Goal: Task Accomplishment & Management: Manage account settings

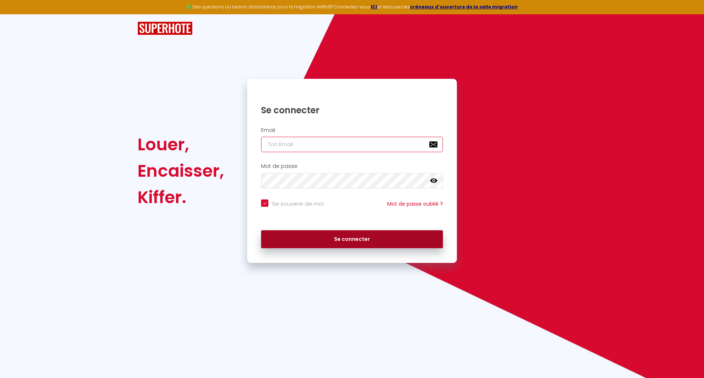
type input "[PERSON_NAME][EMAIL_ADDRESS][DOMAIN_NAME]"
click at [287, 230] on button "Se connecter" at bounding box center [352, 239] width 182 height 18
checkbox input "true"
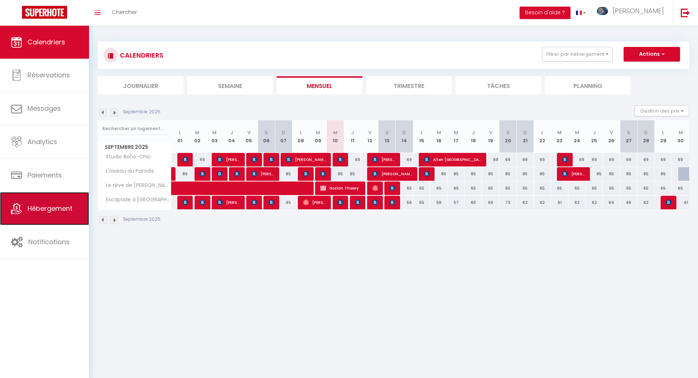
click at [26, 216] on link "Hébergement" at bounding box center [44, 208] width 89 height 33
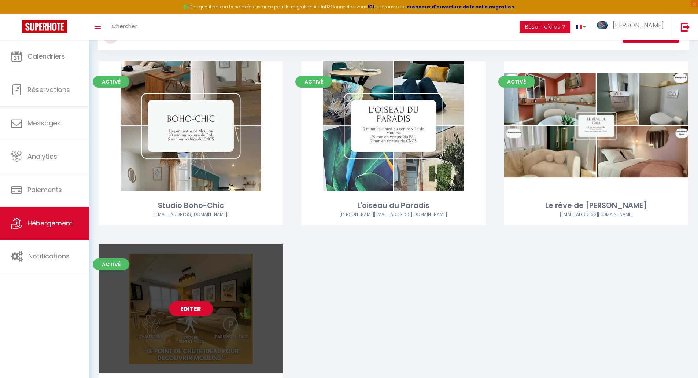
scroll to position [73, 0]
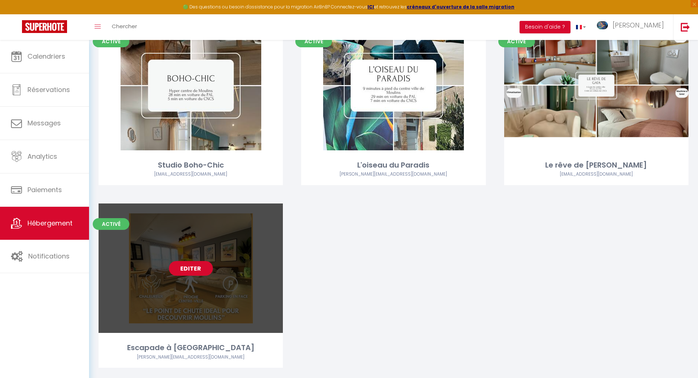
click at [196, 267] on link "Editer" at bounding box center [191, 268] width 44 height 15
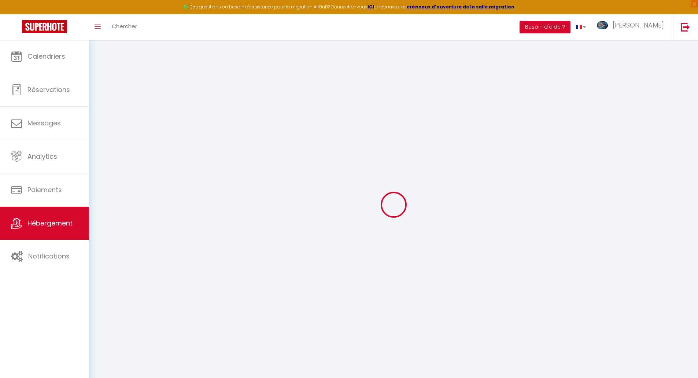
checkbox input "true"
select select "16:00"
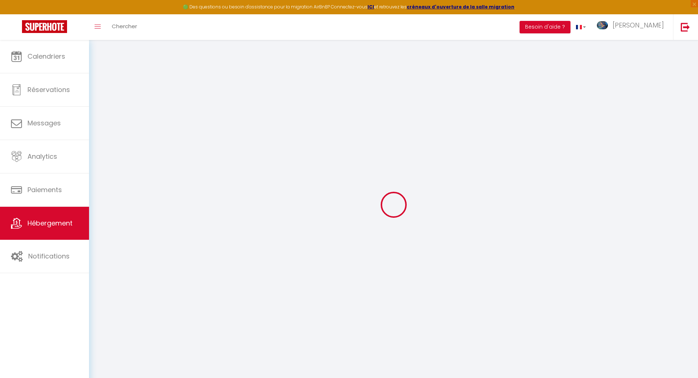
select select "23:45"
select select "11:00"
select select "30"
select select "120"
select select
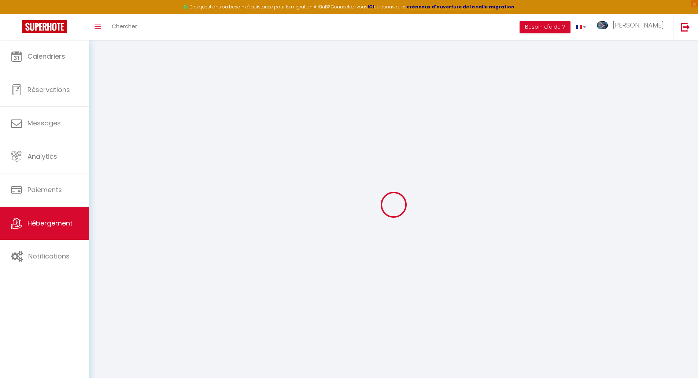
checkbox input "false"
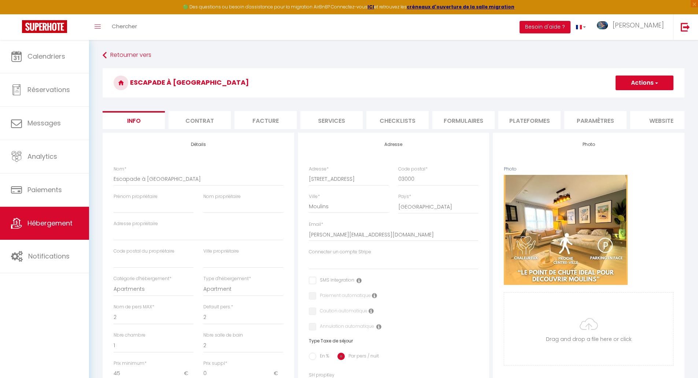
click at [573, 121] on li "Paramètres" at bounding box center [596, 120] width 62 height 18
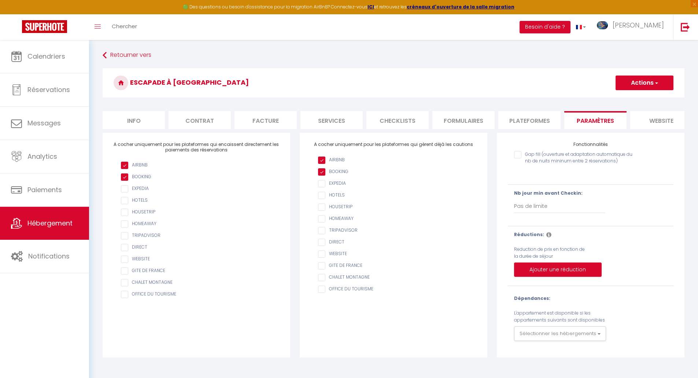
select select "365"
select select "EUR"
select select
select select "10561-1490616597301766503"
click at [554, 158] on input "Gap fill (ouverture et adaptation automatique du nb de nuits mininum entre 2 ré…" at bounding box center [576, 154] width 125 height 7
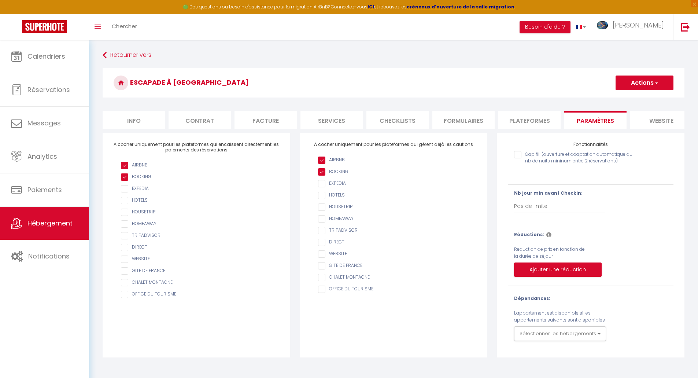
checkbox input "true"
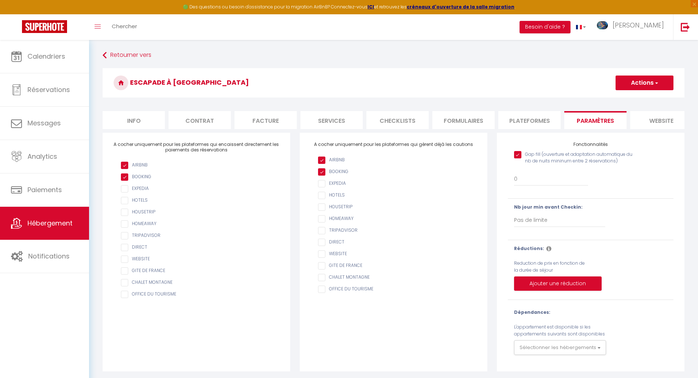
click at [641, 117] on li "website" at bounding box center [662, 120] width 62 height 18
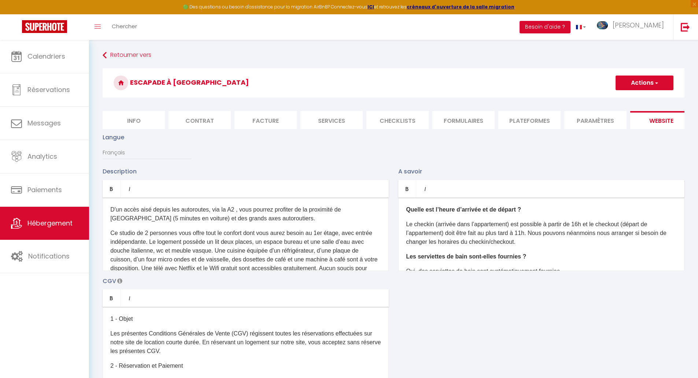
click at [533, 121] on li "Plateformes" at bounding box center [530, 120] width 62 height 18
select select
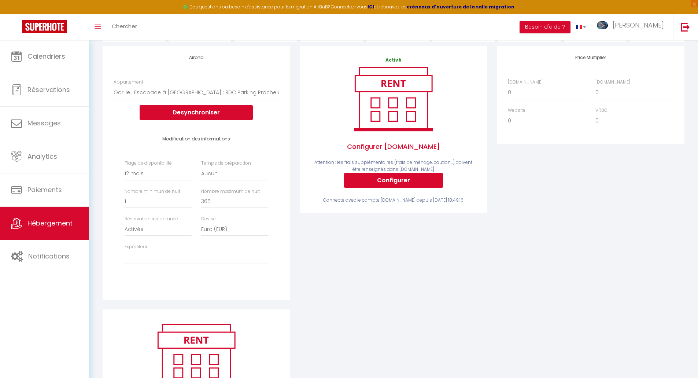
scroll to position [73, 0]
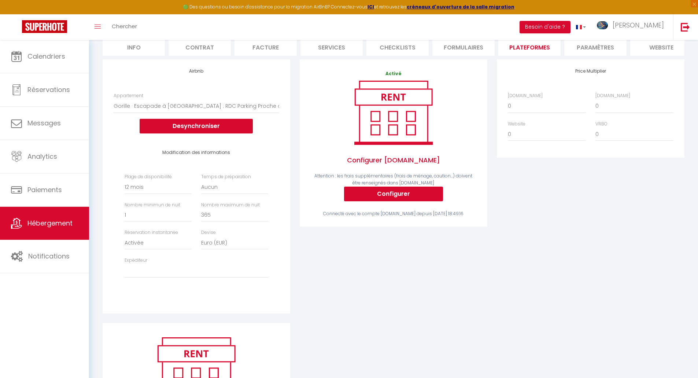
click at [448, 54] on li "Formulaires" at bounding box center [464, 47] width 62 height 18
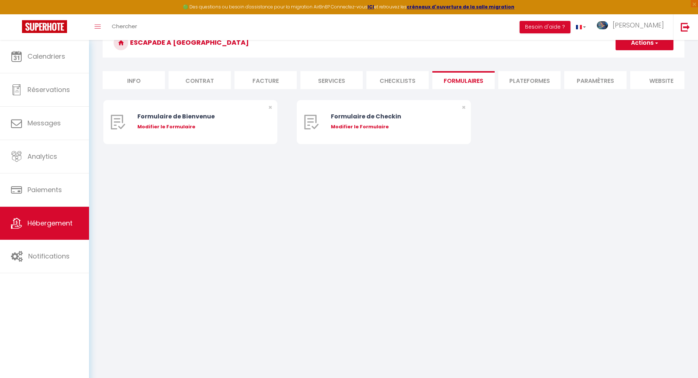
click at [384, 78] on li "Checklists" at bounding box center [398, 80] width 62 height 18
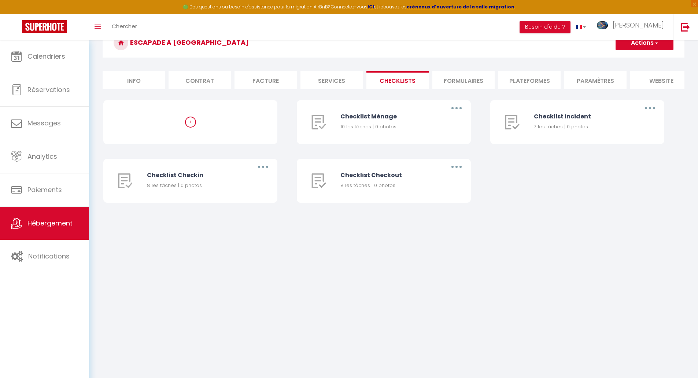
click at [344, 81] on li "Services" at bounding box center [332, 80] width 62 height 18
select select
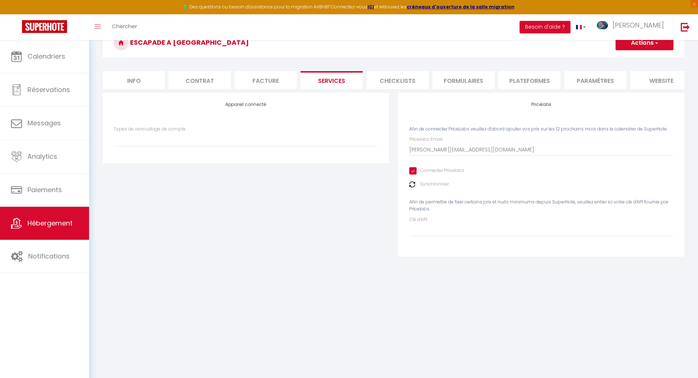
click at [276, 77] on li "Facture" at bounding box center [266, 80] width 62 height 18
select select
checkbox input "false"
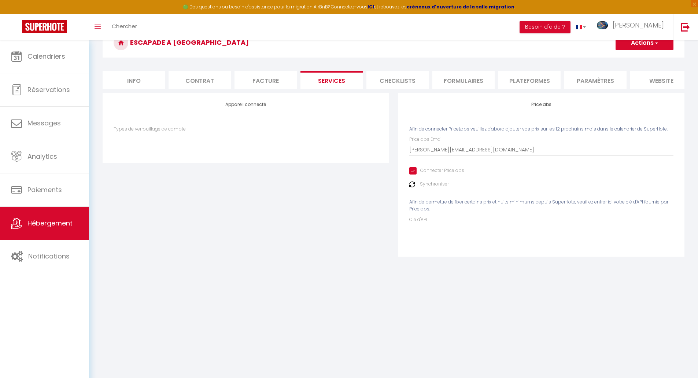
checkbox input "false"
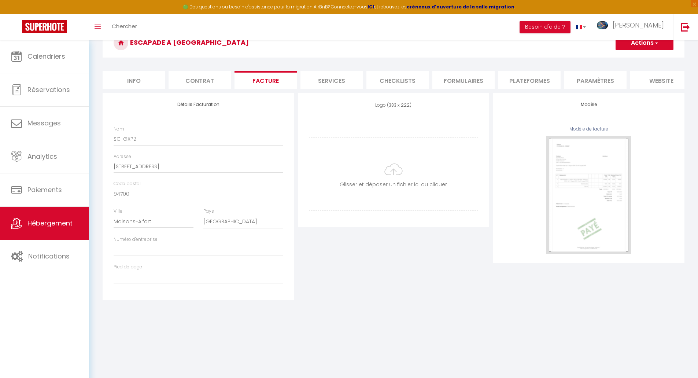
select select
checkbox input "false"
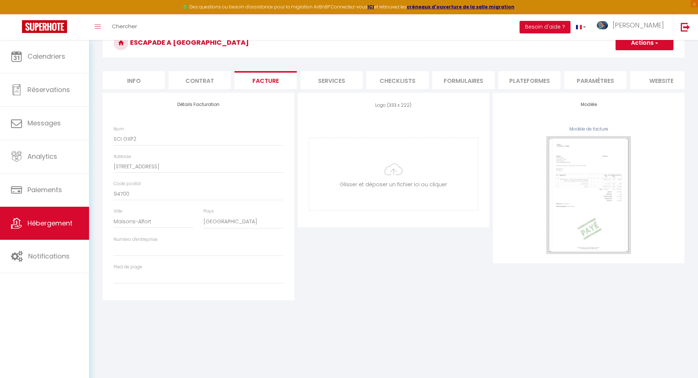
select select
checkbox input "false"
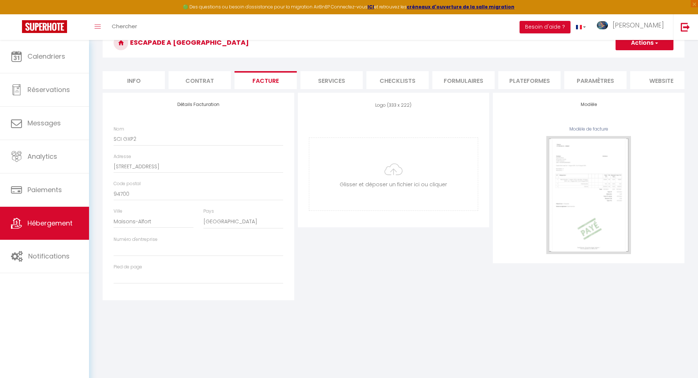
click at [208, 78] on li "Contrat" at bounding box center [200, 80] width 62 height 18
select select
checkbox input "false"
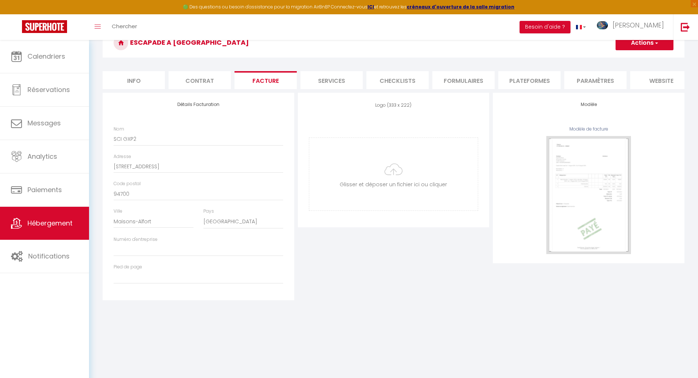
checkbox input "false"
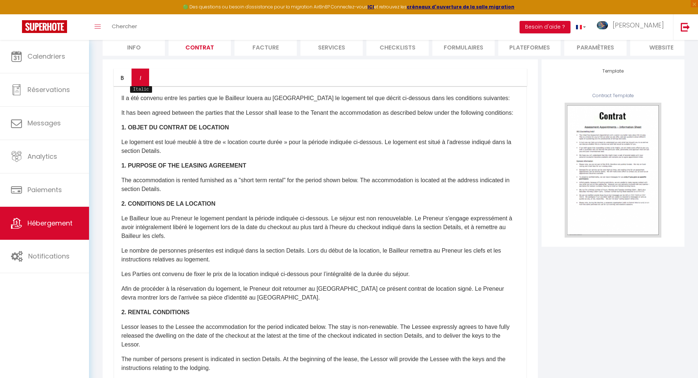
select select
checkbox input "false"
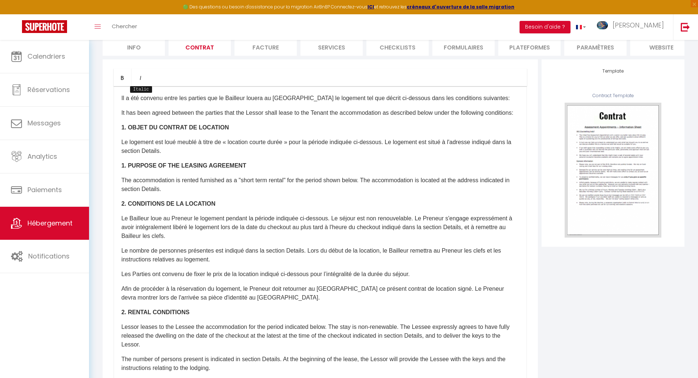
select select
checkbox input "false"
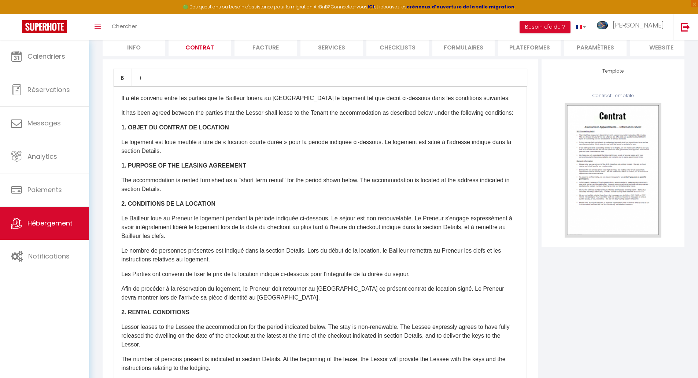
click at [143, 52] on li "Info" at bounding box center [134, 47] width 62 height 18
select select
checkbox input "false"
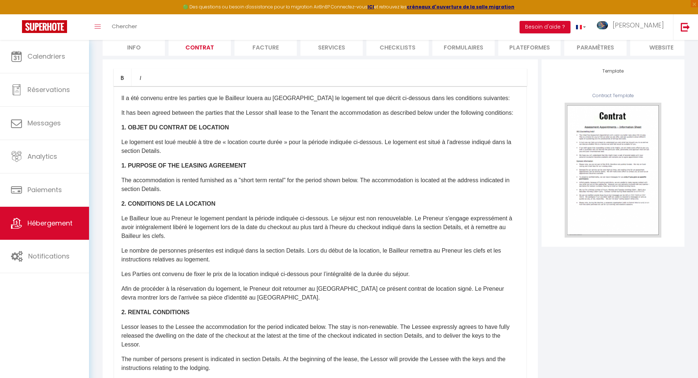
checkbox input "false"
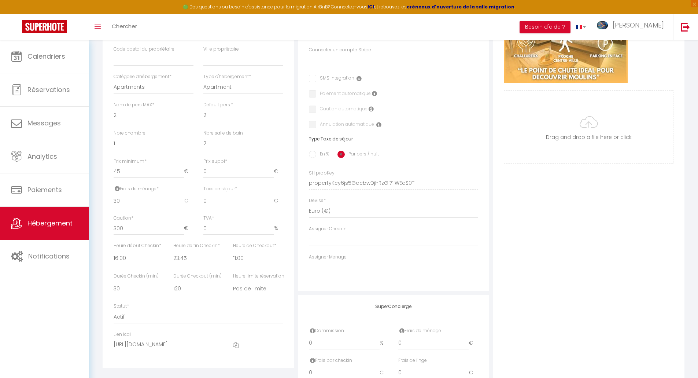
scroll to position [220, 0]
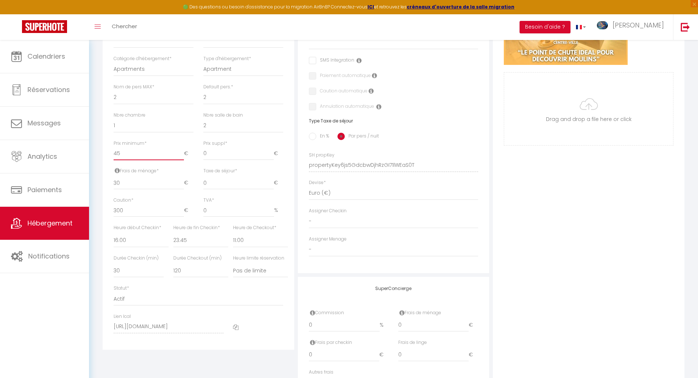
click at [151, 160] on input "45" at bounding box center [149, 153] width 70 height 13
type input "44"
select select
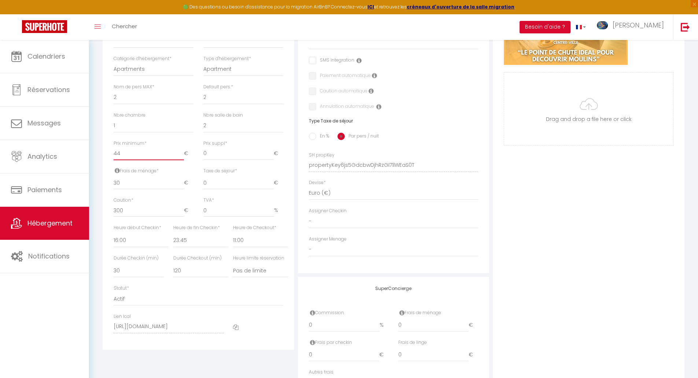
checkbox input "false"
click at [182, 160] on input "44" at bounding box center [149, 153] width 70 height 13
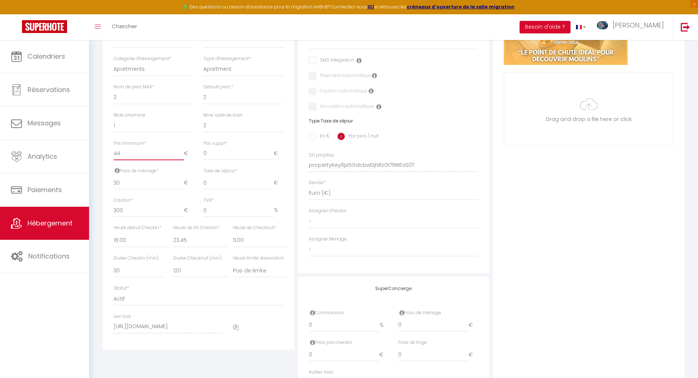
type input "43"
select select
checkbox input "false"
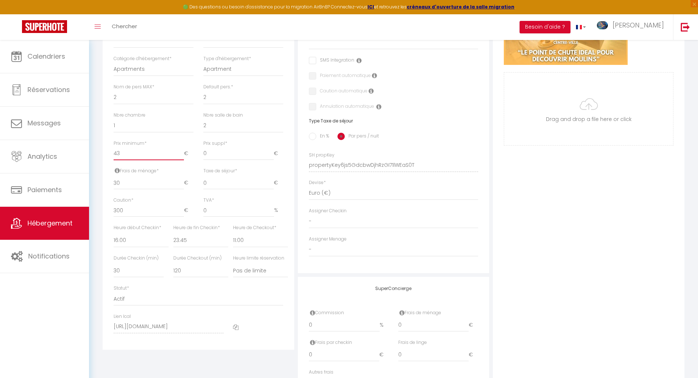
checkbox input "false"
click at [182, 160] on input "43" at bounding box center [149, 153] width 70 height 13
type input "42"
select select
checkbox input "false"
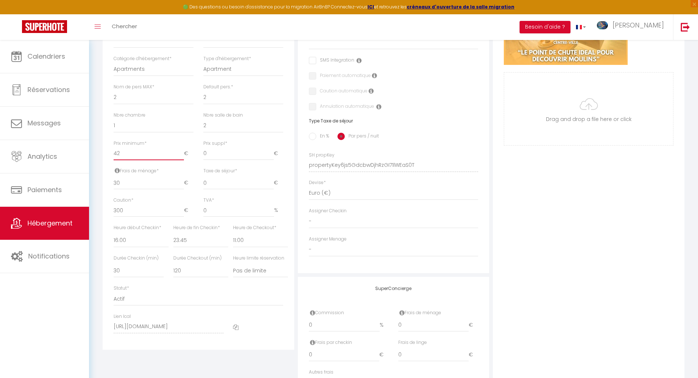
checkbox input "false"
click at [182, 160] on input "42" at bounding box center [149, 153] width 70 height 13
type input "41"
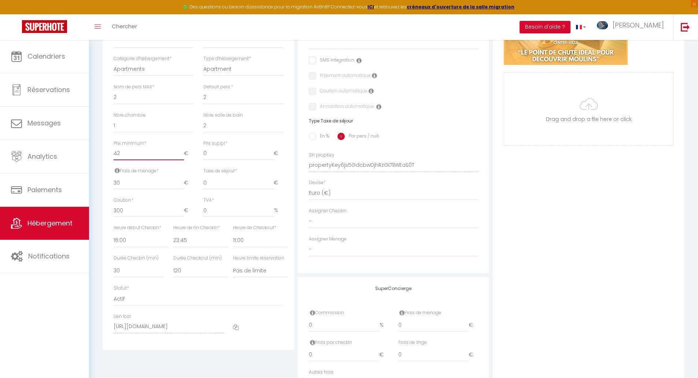
click at [182, 160] on input "41" at bounding box center [149, 153] width 70 height 13
select select
checkbox input "false"
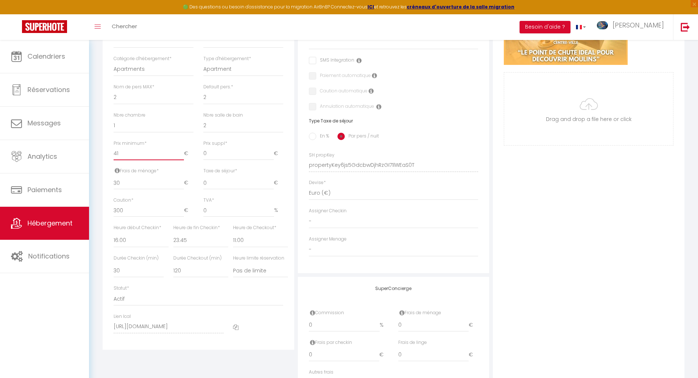
checkbox input "false"
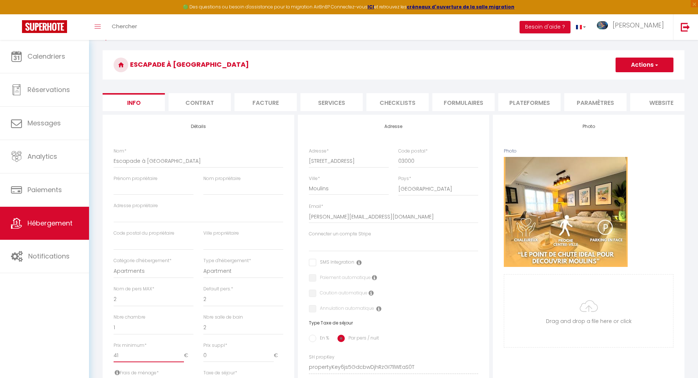
scroll to position [0, 0]
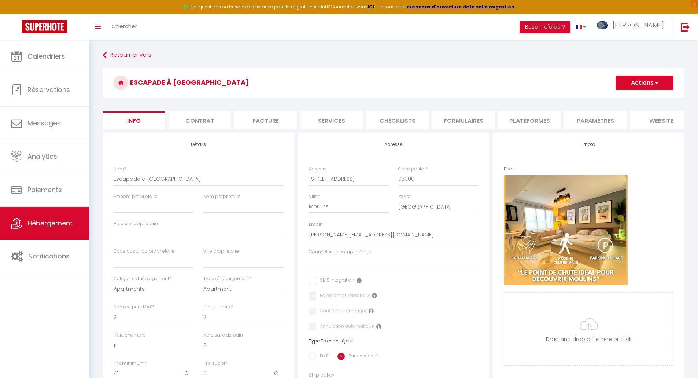
click at [625, 78] on button "Actions" at bounding box center [645, 83] width 58 height 15
click at [624, 97] on input "Enregistrer" at bounding box center [615, 98] width 27 height 7
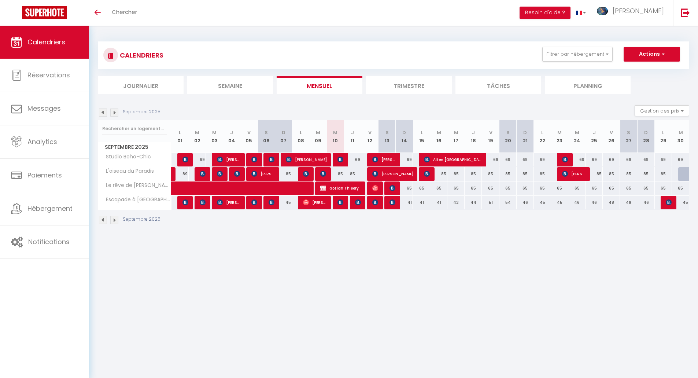
click at [117, 111] on img at bounding box center [114, 113] width 8 height 8
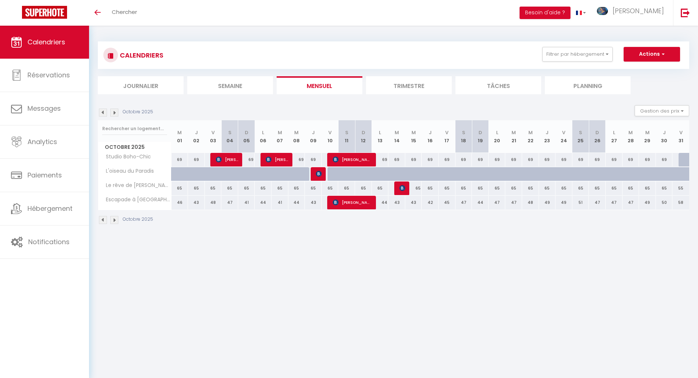
click at [117, 111] on img at bounding box center [114, 113] width 8 height 8
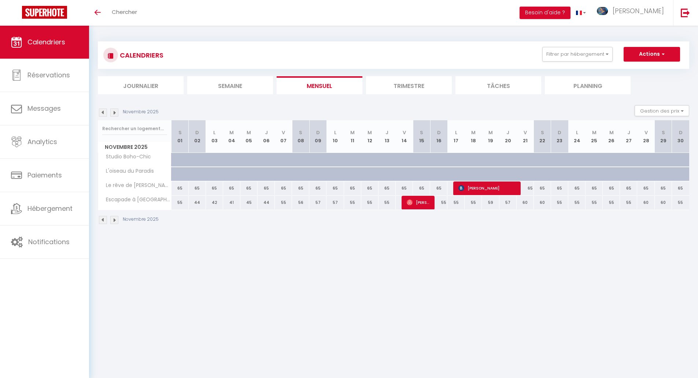
click at [100, 113] on img at bounding box center [103, 113] width 8 height 8
